Goal: Task Accomplishment & Management: Manage account settings

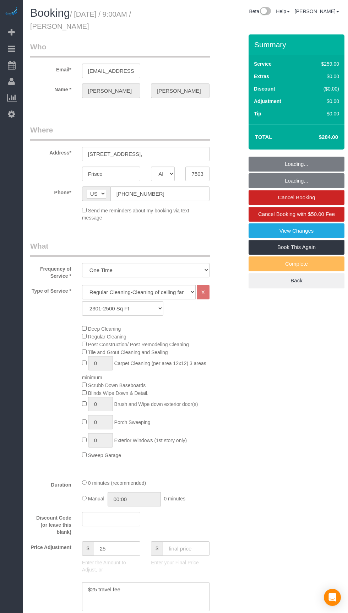
select select "[GEOGRAPHIC_DATA]"
select select "3"
select select "string:fspay-743b2206-3fd6-40d8-9191-6651d32f232c"
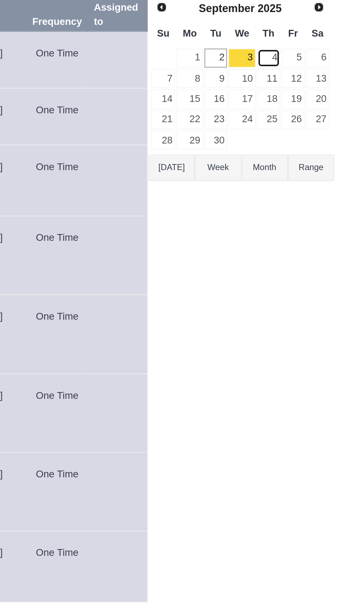
click at [311, 97] on link "4" at bounding box center [308, 96] width 12 height 10
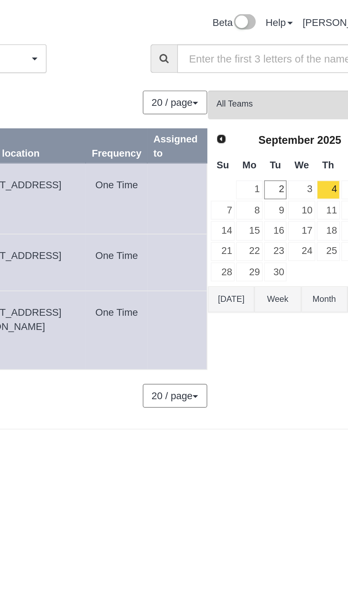
click at [255, 149] on button "[DATE]" at bounding box center [258, 151] width 23 height 13
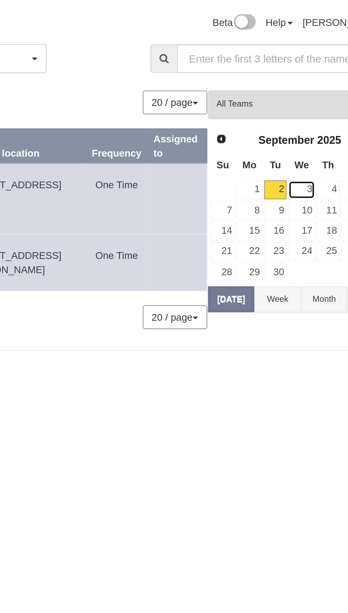
click at [298, 95] on link "3" at bounding box center [294, 96] width 14 height 10
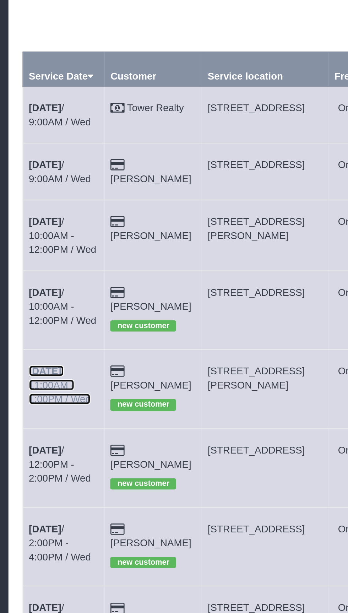
click at [55, 225] on link "[DATE] 11:00AM - 1:00PM / Wed" at bounding box center [48, 234] width 31 height 20
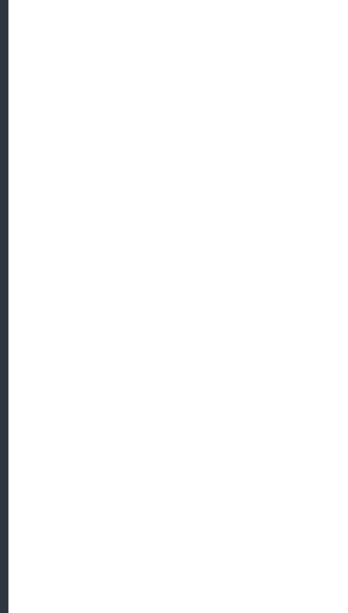
select select "[GEOGRAPHIC_DATA]"
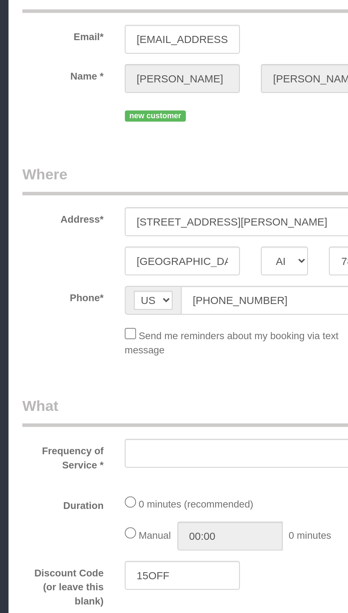
select select "string:fspay-b8436019-9a3e-40b6-bc30-9dac9eee0248"
select select "3"
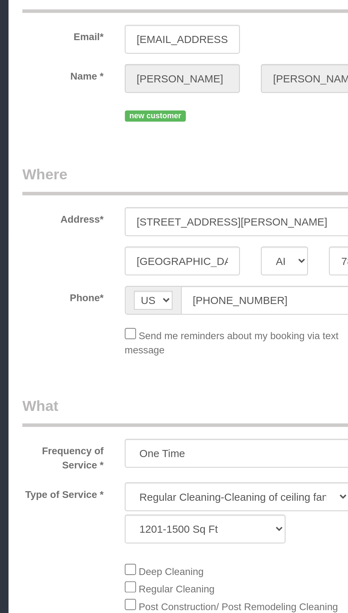
select select "object:1830"
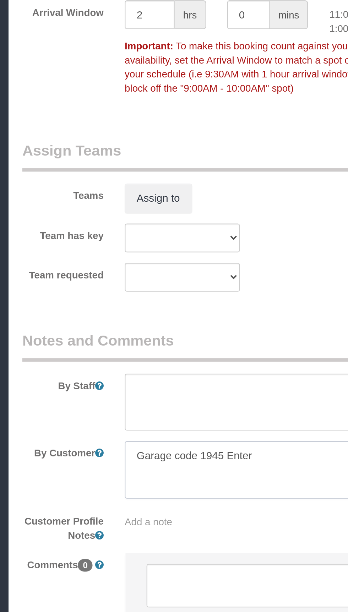
scroll to position [479, 0]
